Goal: Information Seeking & Learning: Find specific fact

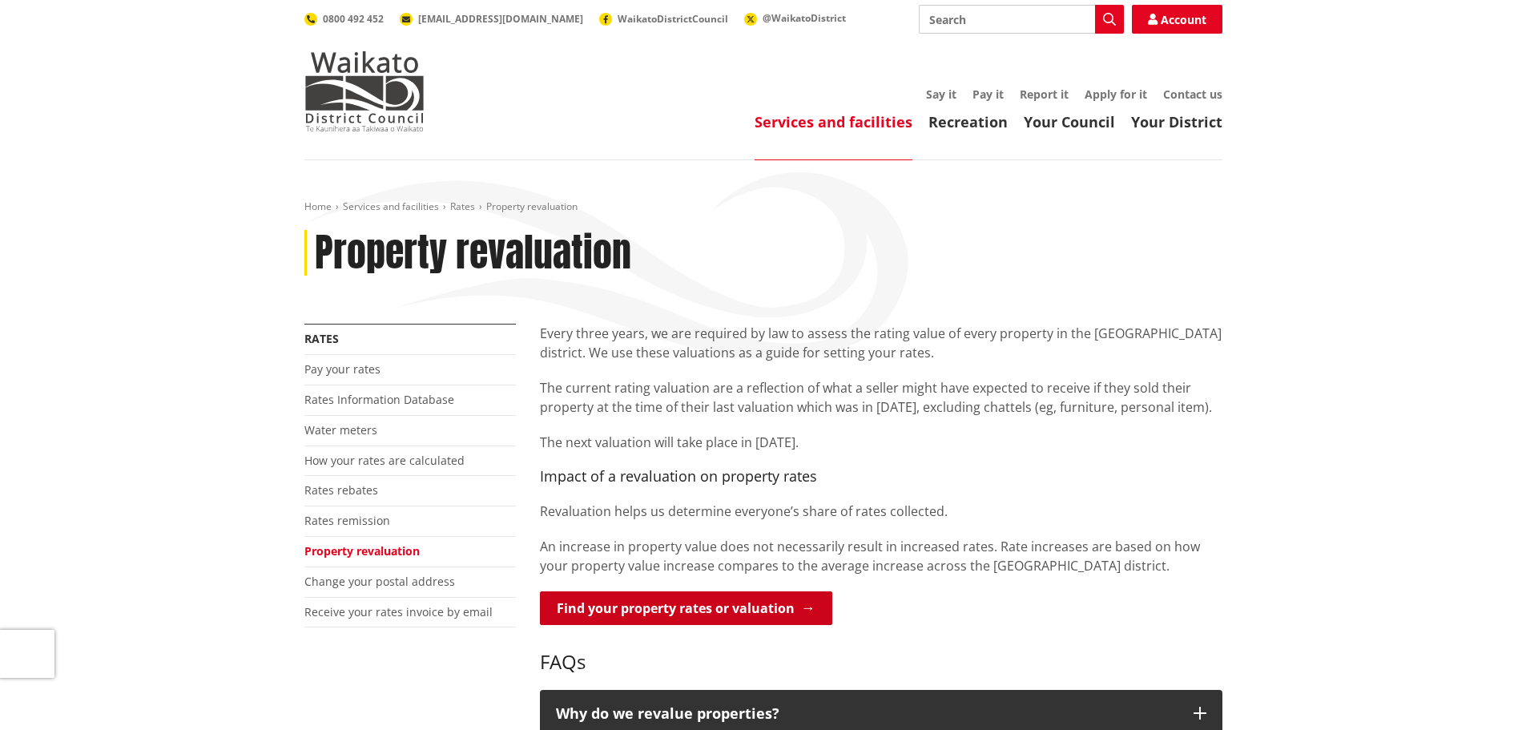
click at [764, 613] on link "Find your property rates or valuation" at bounding box center [686, 608] width 292 height 34
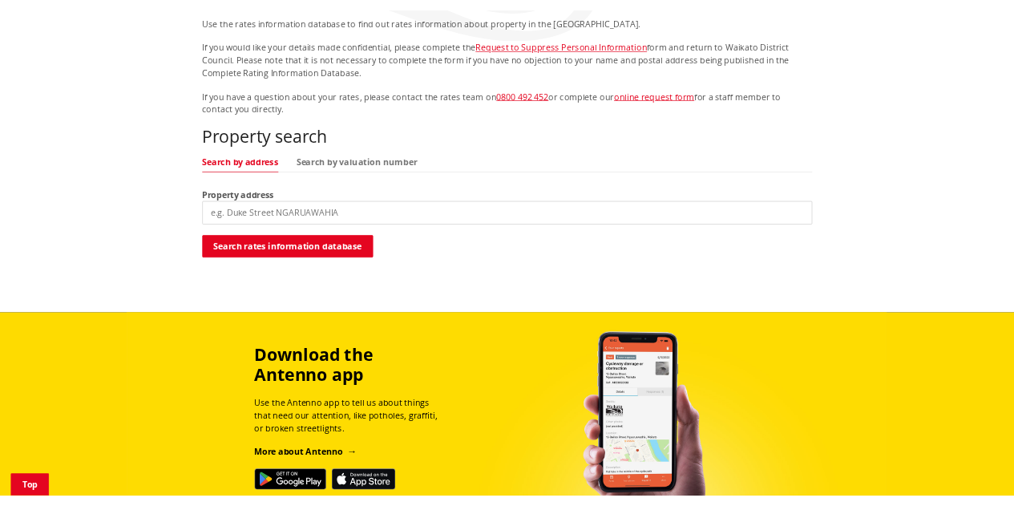
scroll to position [320, 0]
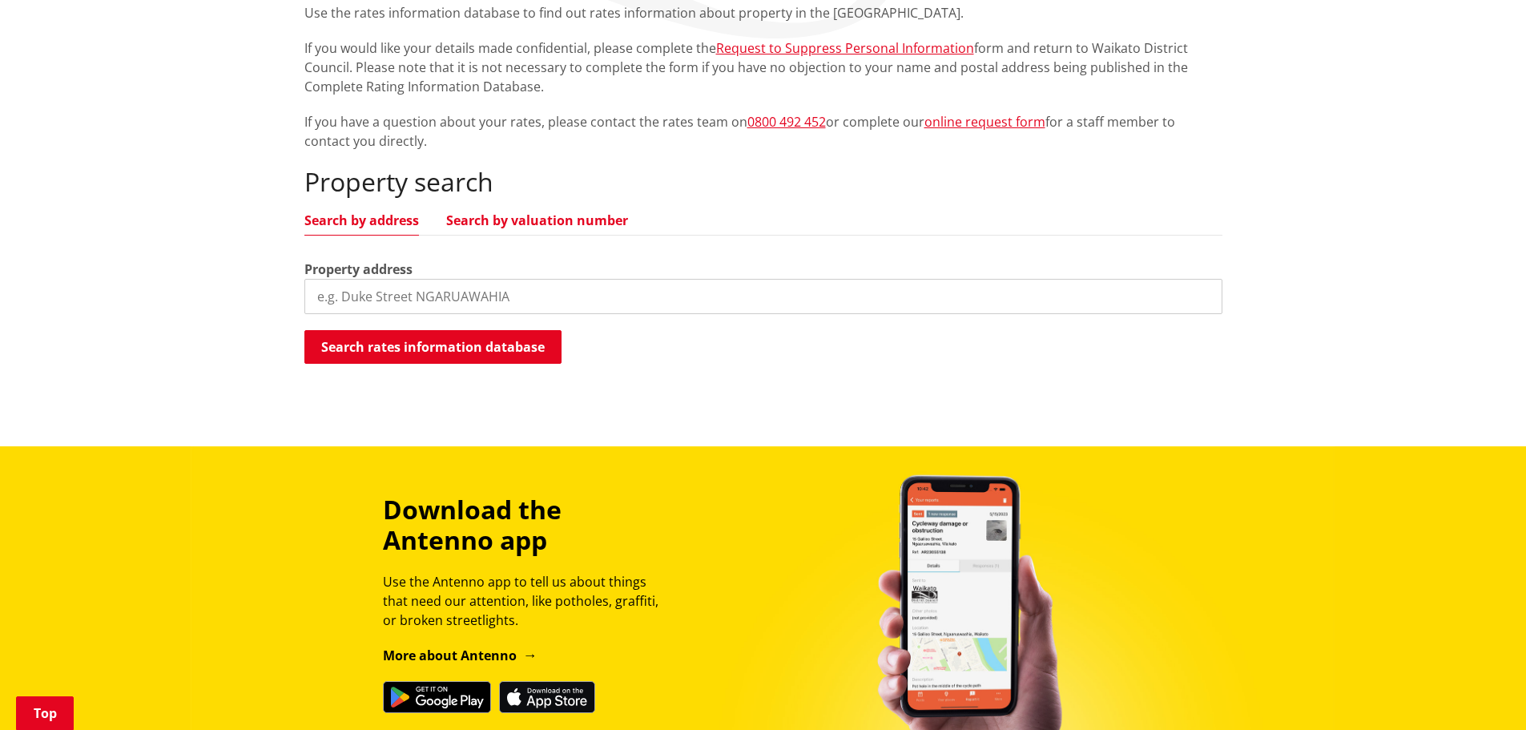
click at [507, 220] on link "Search by valuation number" at bounding box center [537, 220] width 182 height 13
drag, startPoint x: 441, startPoint y: 293, endPoint x: 516, endPoint y: 316, distance: 78.8
click at [442, 293] on input "search" at bounding box center [763, 296] width 918 height 35
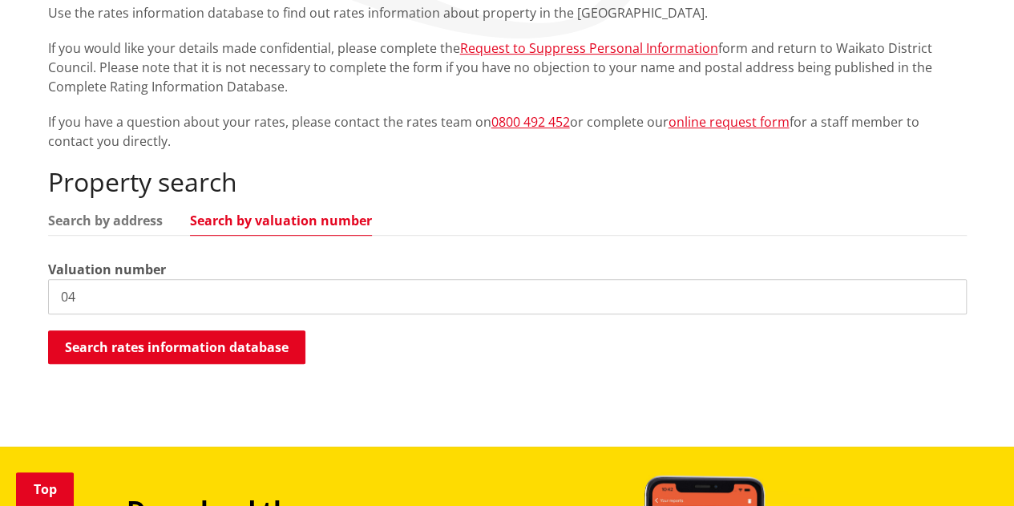
type input "0"
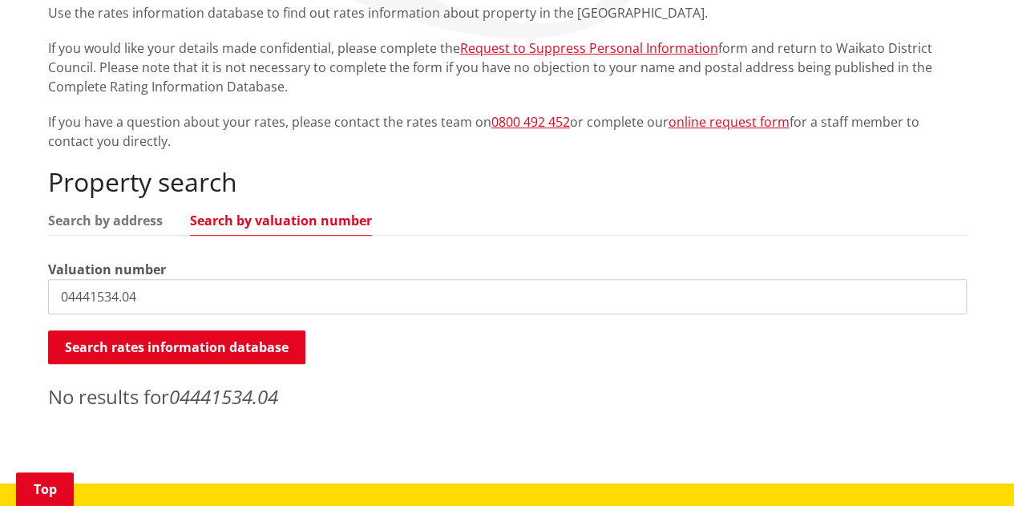
click at [96, 299] on input "04441534.04" at bounding box center [507, 296] width 918 height 35
type input "044410534.04"
click at [104, 220] on link "Search by address" at bounding box center [105, 220] width 115 height 13
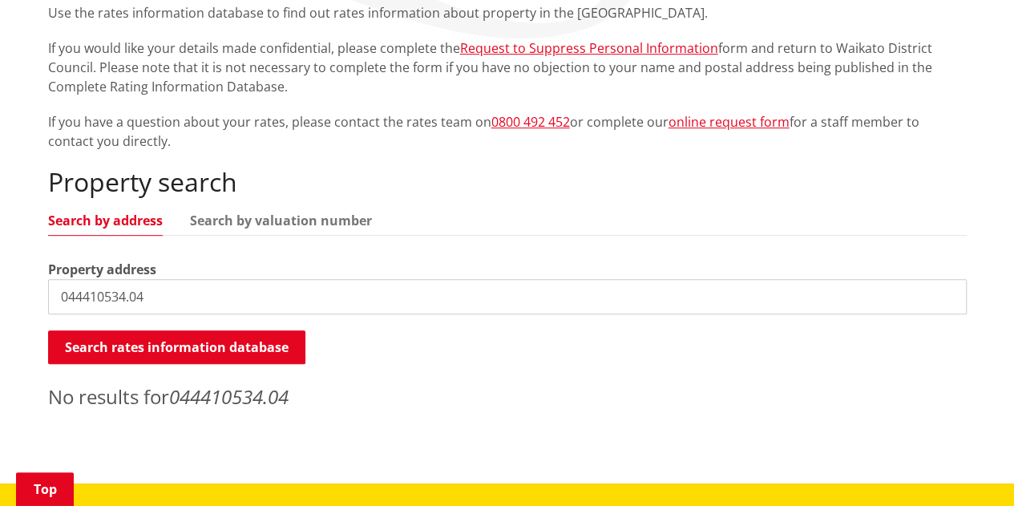
drag, startPoint x: 151, startPoint y: 296, endPoint x: 30, endPoint y: 298, distance: 120.2
click at [30, 298] on div "Home Services and facilities Rates Rates Information Database Rates Information…" at bounding box center [507, 161] width 1014 height 643
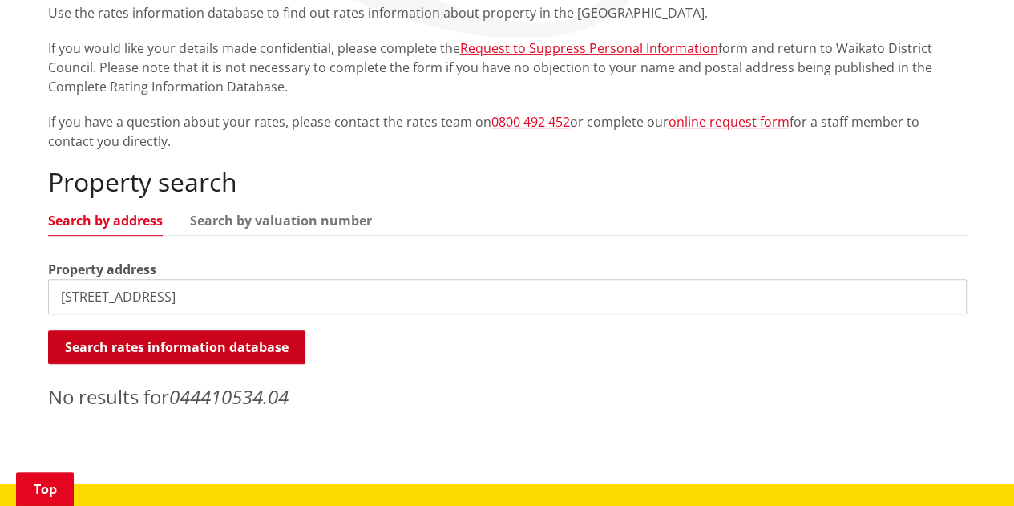
type input "201 Marychurch Road"
click at [167, 356] on button "Search rates information database" at bounding box center [176, 347] width 257 height 34
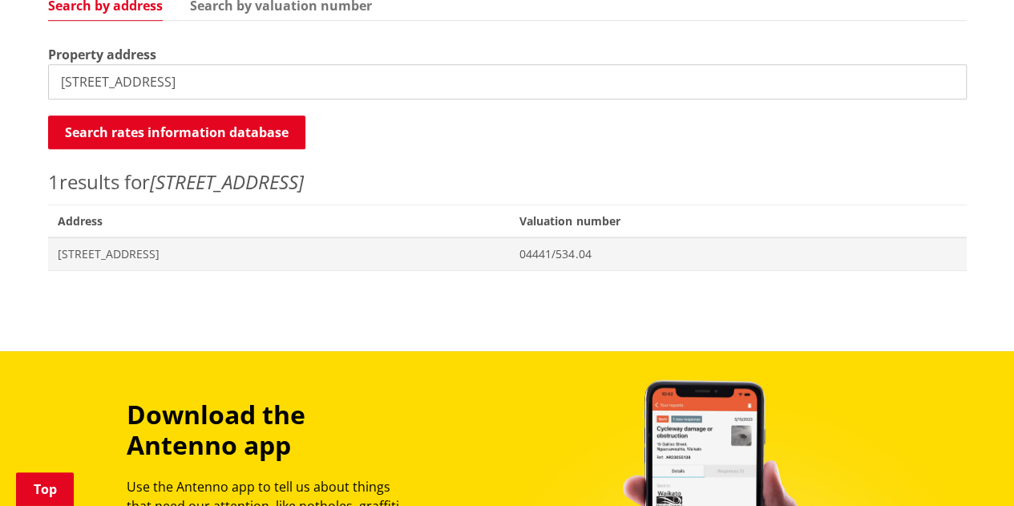
scroll to position [561, 0]
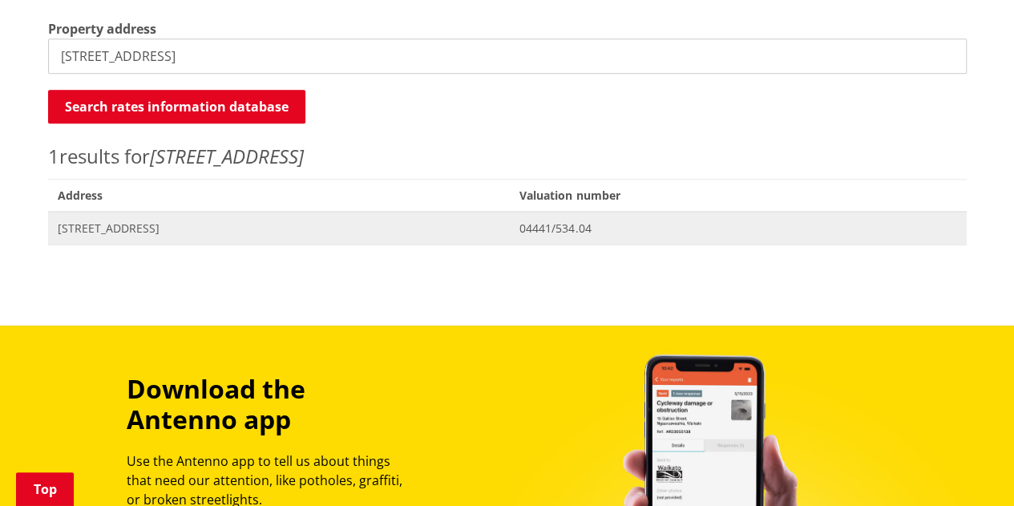
click at [165, 230] on span "201 Marychurch Road TAUWHARE" at bounding box center [279, 228] width 443 height 16
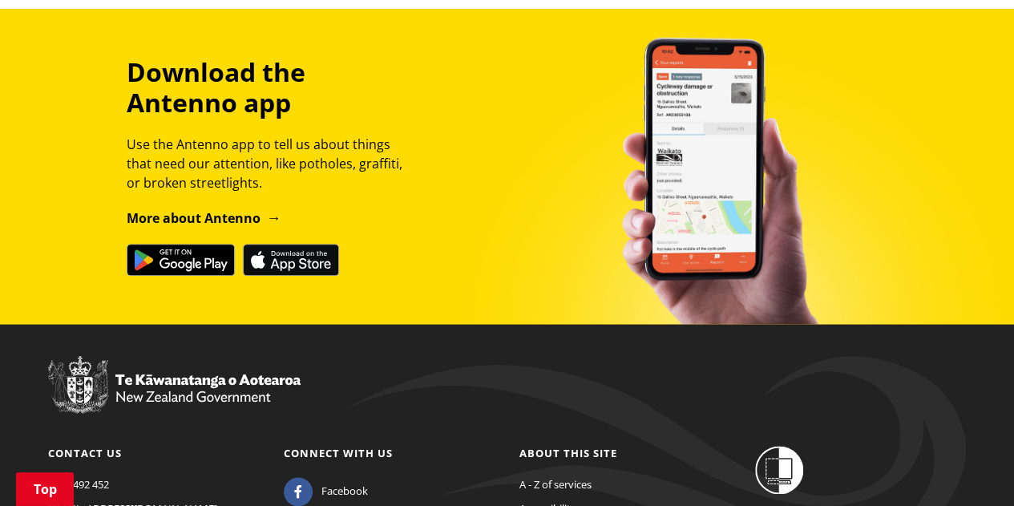
scroll to position [966, 0]
